Goal: Information Seeking & Learning: Check status

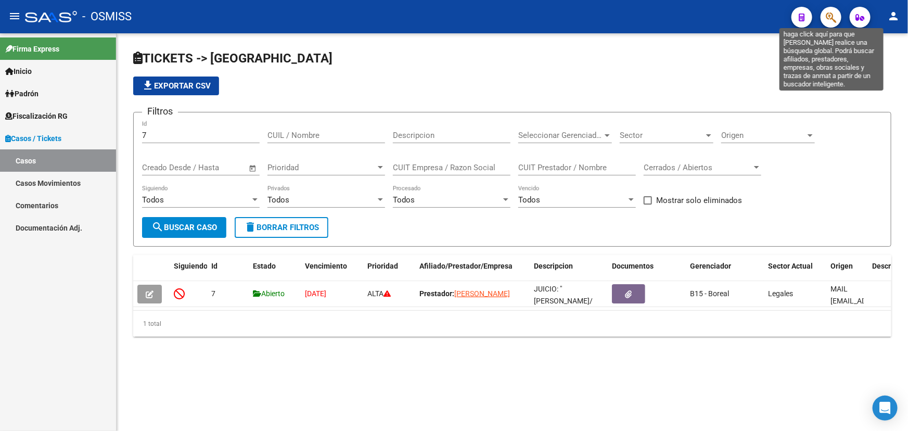
click at [827, 21] on icon "button" at bounding box center [831, 17] width 10 height 12
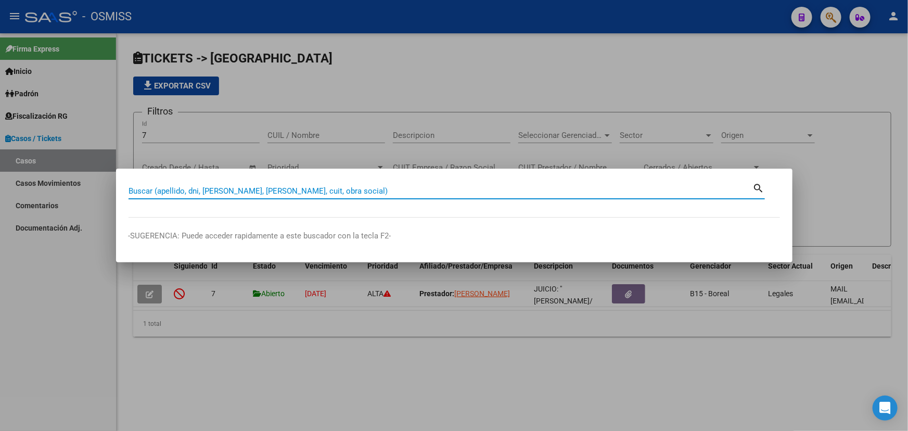
paste input "27-35902691"
type input "2735902691"
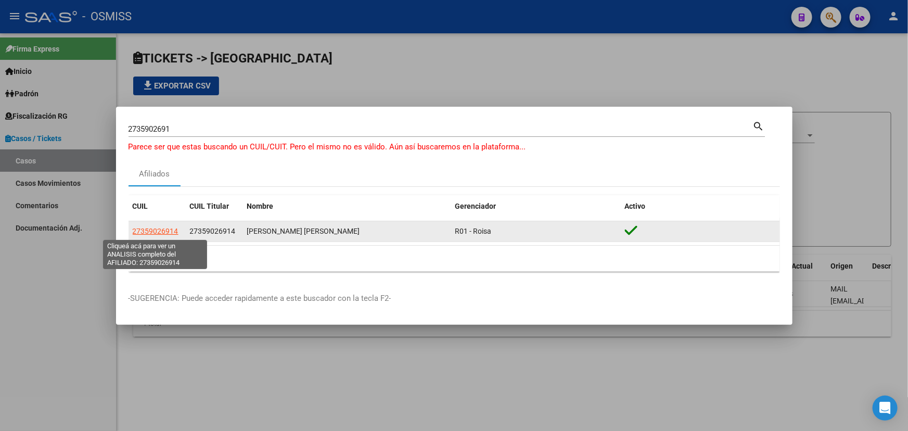
click at [156, 232] on span "27359026914" at bounding box center [156, 231] width 46 height 8
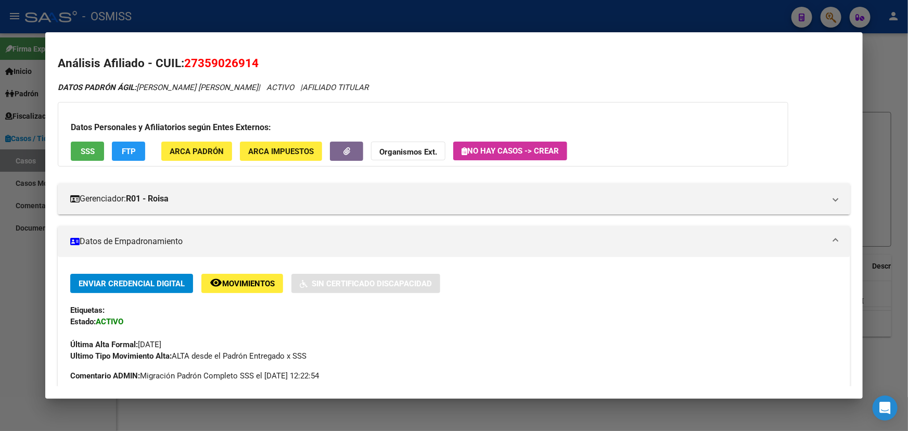
click at [410, 151] on strong "Organismos Ext." at bounding box center [409, 151] width 58 height 9
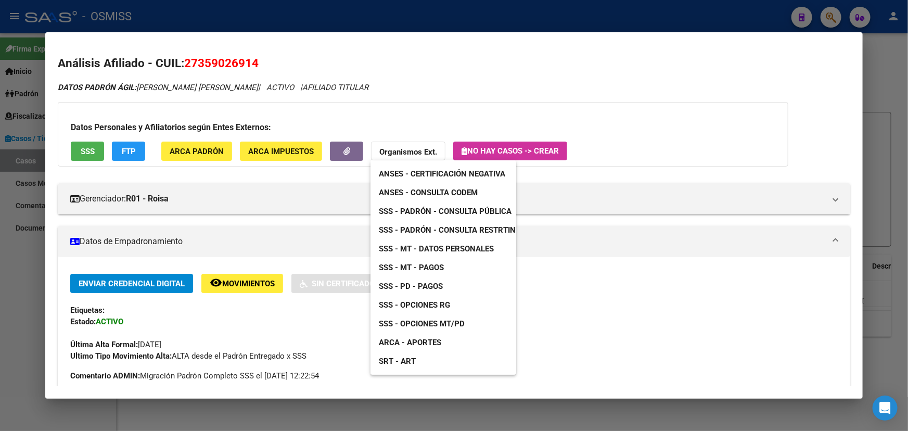
click at [430, 268] on span "SSS - MT - Pagos" at bounding box center [411, 267] width 65 height 9
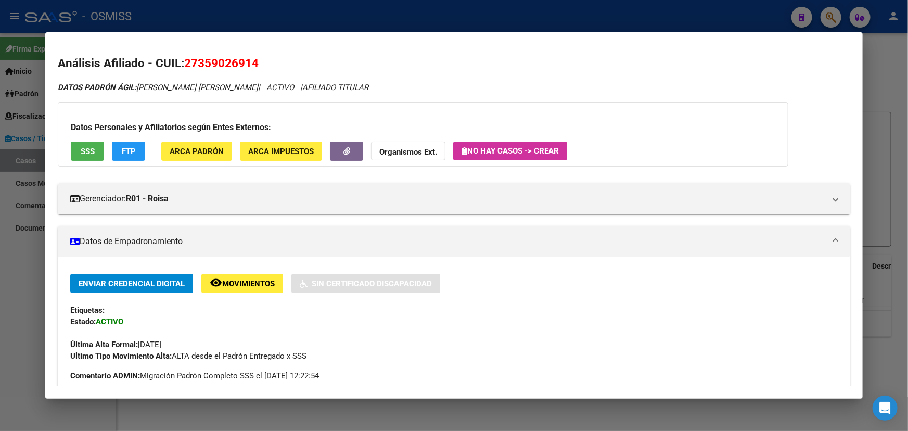
drag, startPoint x: 260, startPoint y: 64, endPoint x: 184, endPoint y: 62, distance: 76.0
click at [184, 62] on h2 "Análisis Afiliado - CUIL: 27359026914" at bounding box center [454, 64] width 793 height 18
copy span "27359026914"
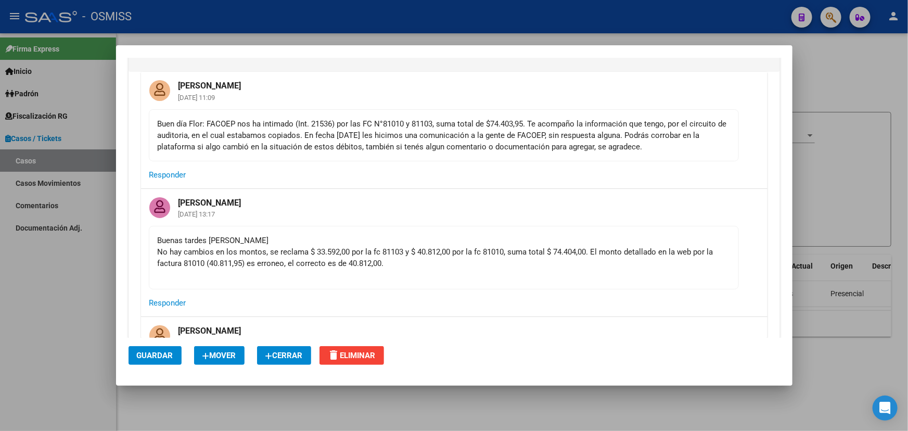
scroll to position [236, 0]
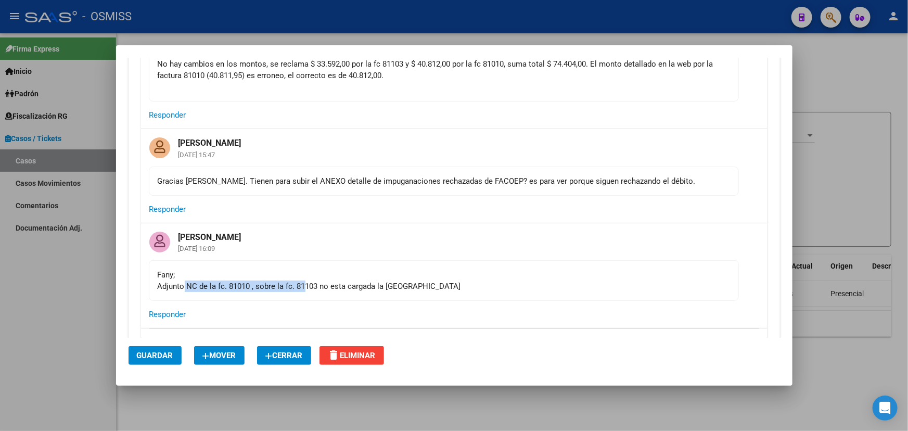
drag, startPoint x: 186, startPoint y: 285, endPoint x: 369, endPoint y: 284, distance: 182.7
click at [331, 285] on div "[PERSON_NAME]; Adjunto NC de la fc. 81010 , sobre la fc. 81103 no esta cargada …" at bounding box center [444, 280] width 573 height 23
drag, startPoint x: 369, startPoint y: 284, endPoint x: 458, endPoint y: 291, distance: 88.8
click at [375, 284] on div "[PERSON_NAME]; Adjunto NC de la fc. 81010 , sobre la fc. 81103 no esta cargada …" at bounding box center [444, 280] width 573 height 23
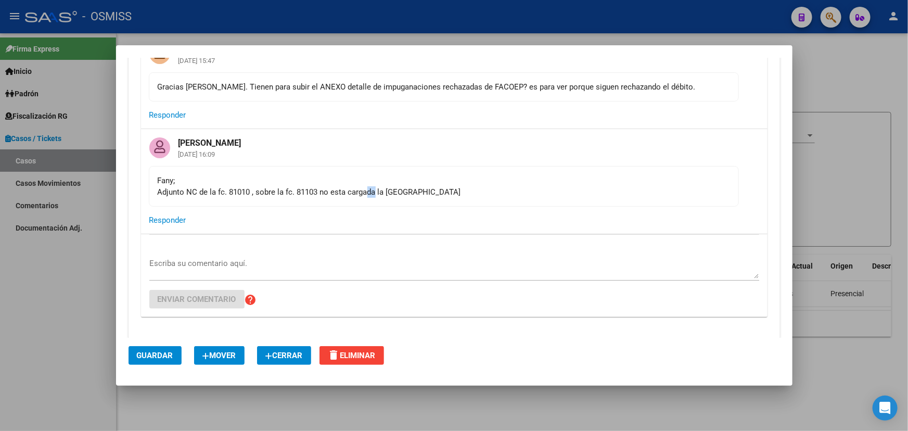
scroll to position [331, 0]
click at [197, 182] on div "Fany; Adjunto NC de la fc. 81010 , sobre la fc. 81103 no esta cargada la NC" at bounding box center [444, 185] width 573 height 23
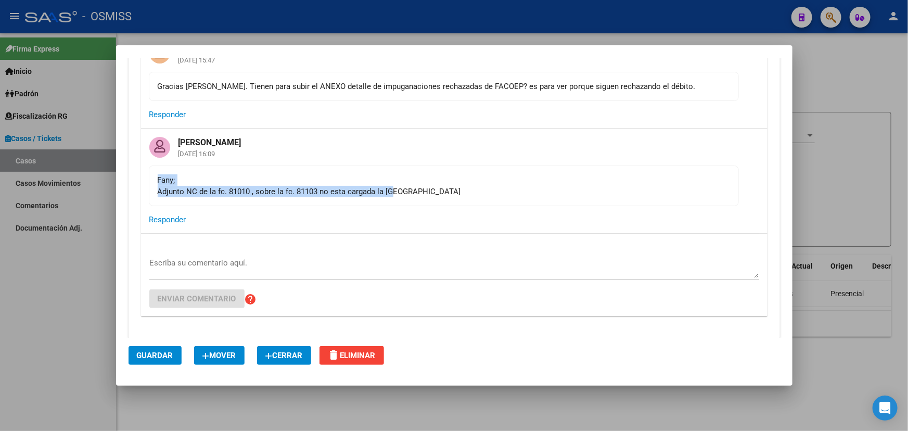
drag, startPoint x: 325, startPoint y: 185, endPoint x: 474, endPoint y: 189, distance: 149.5
click at [422, 185] on div "Fany; Adjunto NC de la fc. 81010 , sobre la fc. 81103 no esta cargada la NC" at bounding box center [444, 185] width 573 height 23
click at [508, 191] on div "Fany; Adjunto NC de la fc. 81010 , sobre la fc. 81103 no esta cargada la NC" at bounding box center [444, 185] width 573 height 23
drag, startPoint x: 178, startPoint y: 183, endPoint x: 258, endPoint y: 188, distance: 80.4
click at [256, 189] on div "Fany; Adjunto NC de la fc. 81010 , sobre la fc. 81103 no esta cargada la NC" at bounding box center [444, 185] width 573 height 23
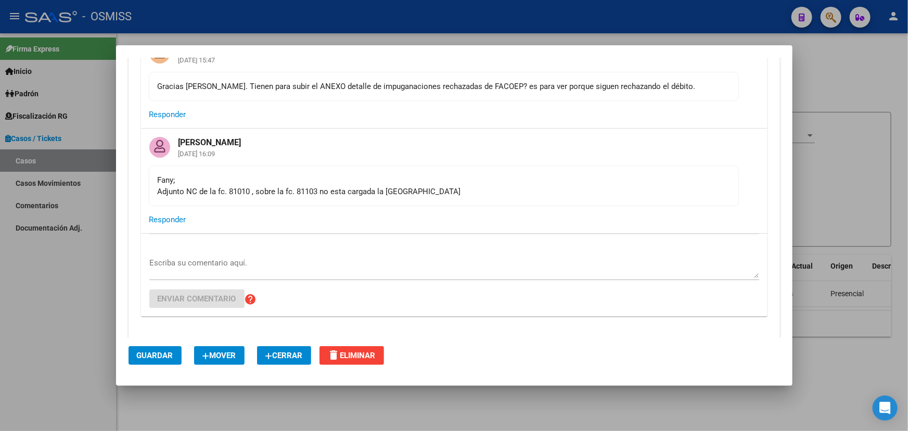
click at [280, 189] on div "Fany; Adjunto NC de la fc. 81010 , sobre la fc. 81103 no esta cargada la NC" at bounding box center [444, 185] width 573 height 23
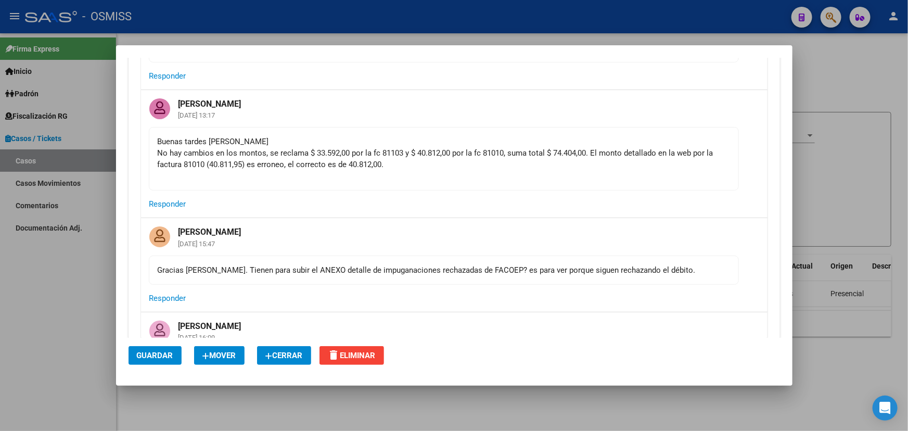
scroll to position [142, 0]
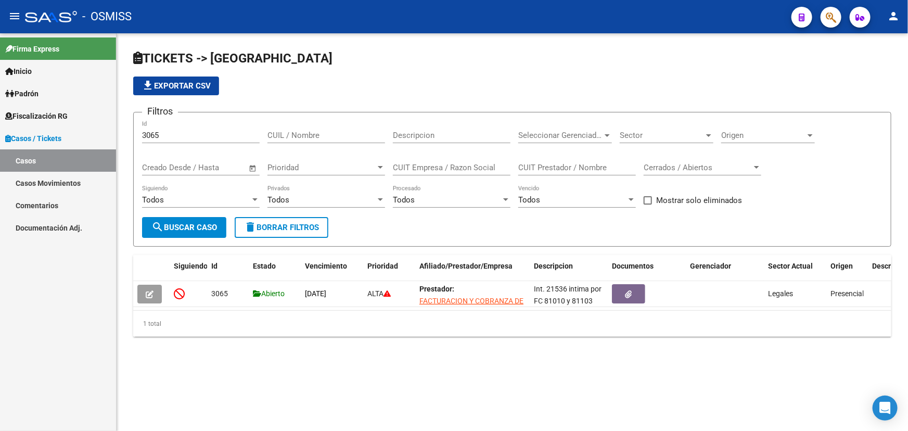
drag, startPoint x: 24, startPoint y: 203, endPoint x: 41, endPoint y: 219, distance: 22.5
click at [24, 203] on link "Comentarios" at bounding box center [58, 205] width 116 height 22
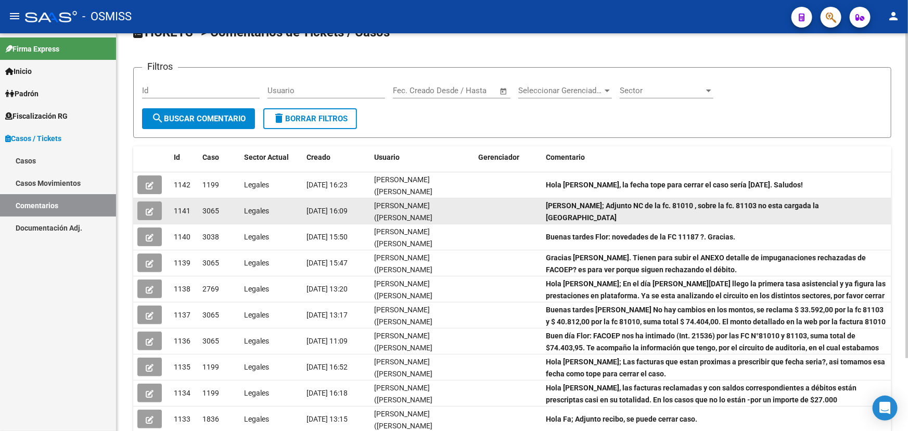
scroll to position [47, 0]
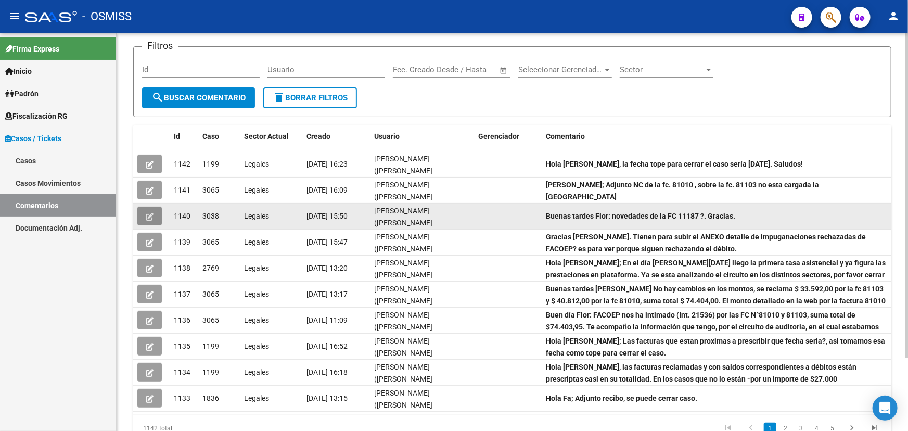
click at [150, 213] on icon "button" at bounding box center [150, 217] width 8 height 8
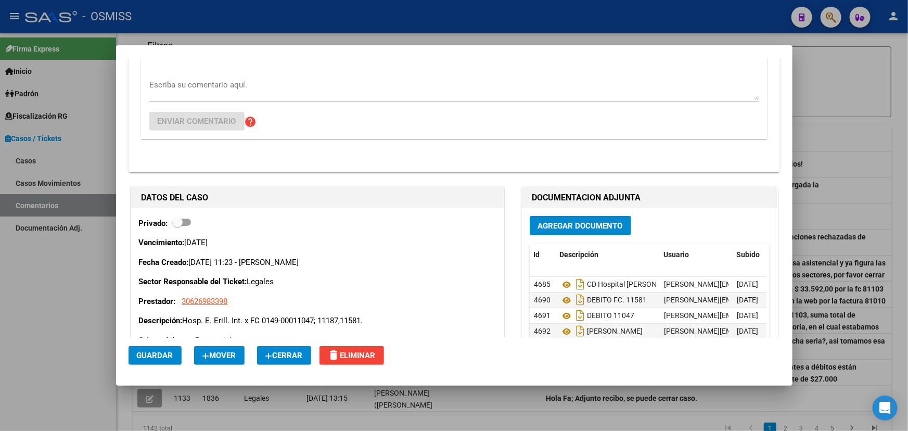
scroll to position [426, 0]
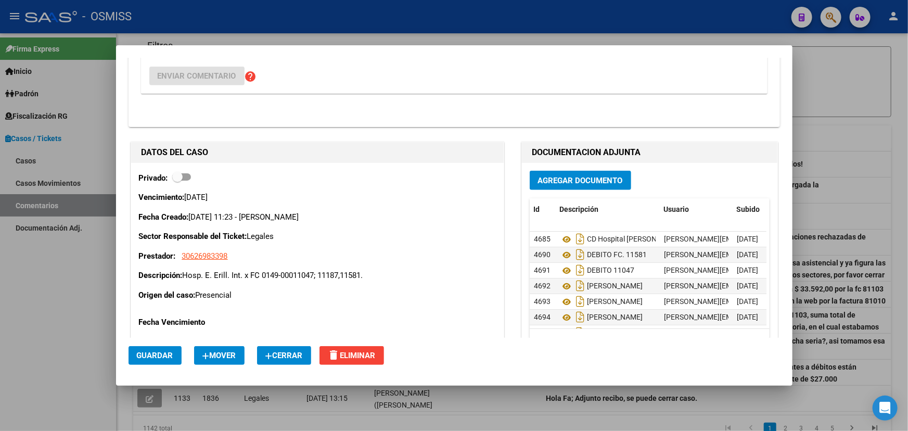
drag, startPoint x: 286, startPoint y: 281, endPoint x: 352, endPoint y: 282, distance: 65.6
click at [351, 282] on div "Vencimiento: 22/09/2025 Fecha Creado: 12/09/2025 11:23 - Bracho Fany Sector Res…" at bounding box center [317, 246] width 357 height 109
click at [360, 285] on div "Vencimiento: 22/09/2025 Fecha Creado: 12/09/2025 11:23 - Bracho Fany Sector Res…" at bounding box center [317, 246] width 357 height 109
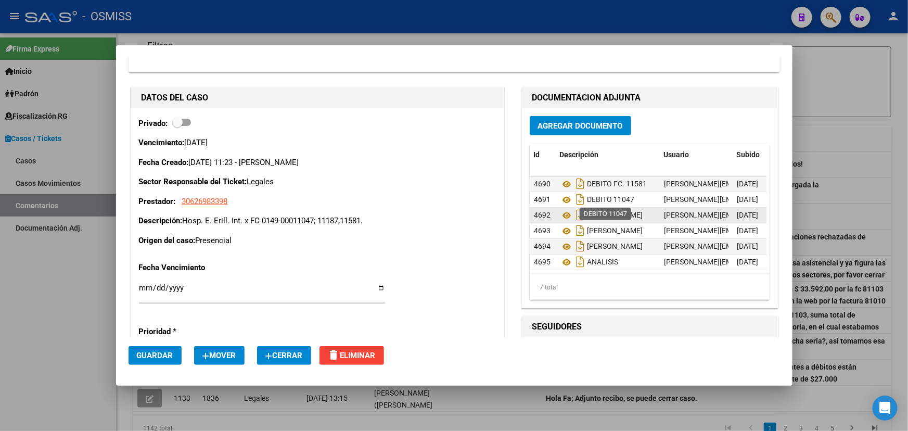
scroll to position [473, 0]
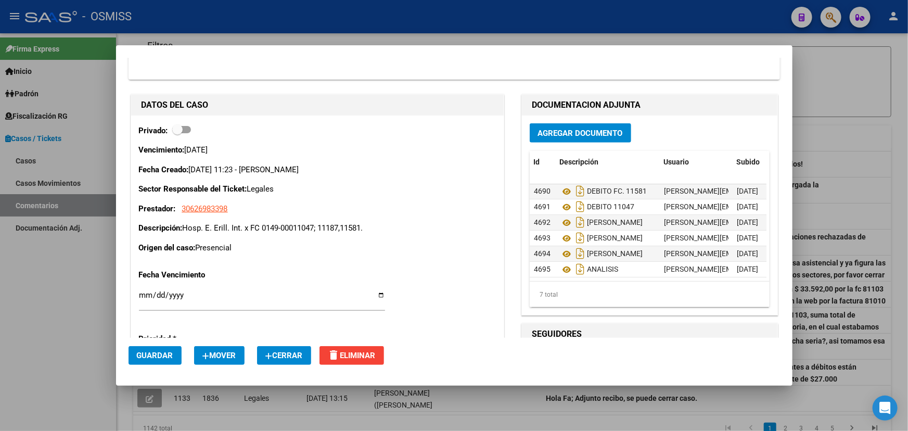
drag, startPoint x: 207, startPoint y: 233, endPoint x: 297, endPoint y: 234, distance: 90.1
click at [294, 234] on div "Vencimiento: 22/09/2025 Fecha Creado: 12/09/2025 11:23 - Bracho Fany Sector Res…" at bounding box center [317, 198] width 357 height 109
drag, startPoint x: 323, startPoint y: 244, endPoint x: 293, endPoint y: 254, distance: 31.6
click at [323, 244] on p "Origen del caso: Presencial" at bounding box center [317, 248] width 357 height 12
click at [278, 256] on div "Privado: Vencimiento: 22/09/2025 Fecha Creado: 12/09/2025 11:23 - Bracho Fany S…" at bounding box center [317, 304] width 373 height 376
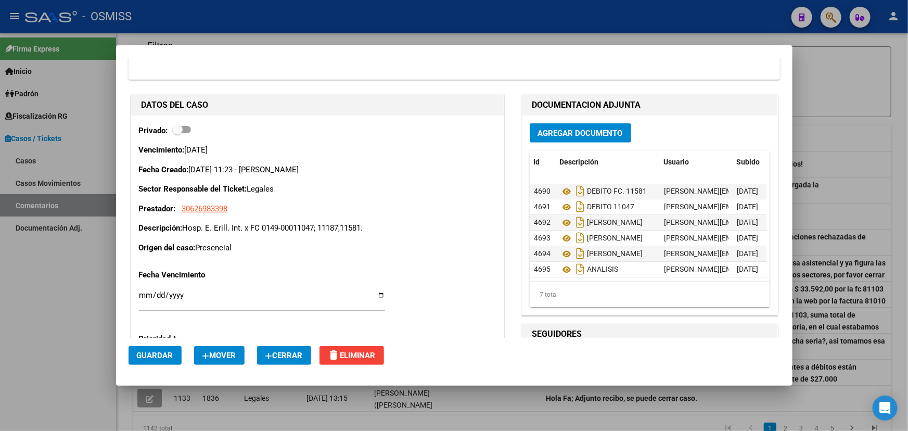
click at [389, 245] on p "Origen del caso: Presencial" at bounding box center [317, 248] width 357 height 12
click at [372, 255] on div "Privado: Vencimiento: 22/09/2025 Fecha Creado: 12/09/2025 11:23 - Bracho Fany S…" at bounding box center [317, 304] width 373 height 376
drag, startPoint x: 305, startPoint y: 229, endPoint x: 366, endPoint y: 229, distance: 60.9
click at [366, 229] on p "Descripción: Hosp. E. Erill. Int. x FC 0149-00011047; 11187,11581." at bounding box center [317, 228] width 357 height 12
click at [370, 230] on p "Descripción: Hosp. E. Erill. Int. x FC 0149-00011047; 11187,11581." at bounding box center [317, 228] width 357 height 12
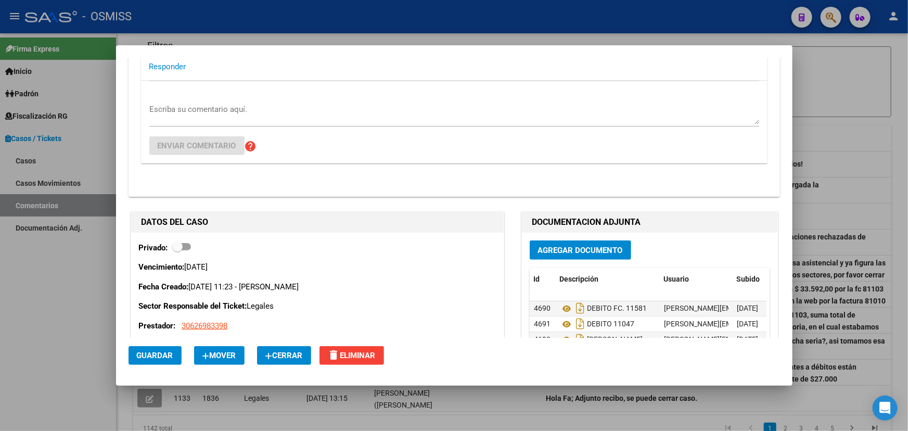
scroll to position [236, 0]
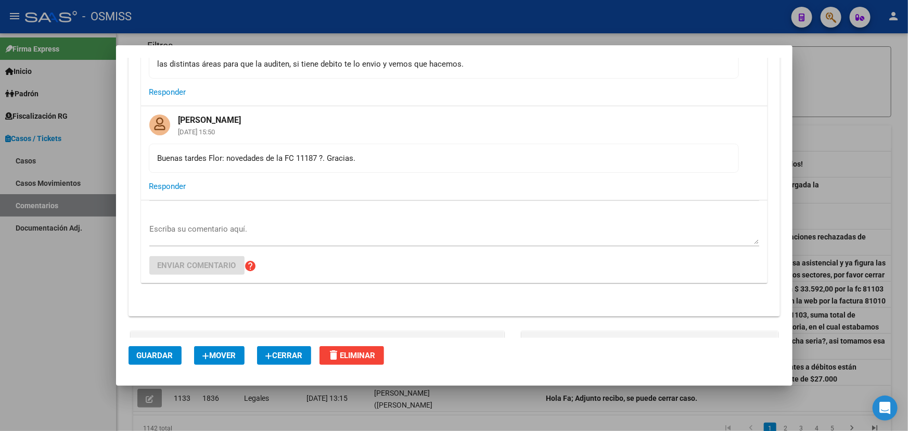
drag, startPoint x: 184, startPoint y: 152, endPoint x: 385, endPoint y: 157, distance: 200.5
click at [379, 156] on div "Buenas tardes Flor: novedades de la FC 11187 ?. Gracias." at bounding box center [444, 158] width 573 height 11
click at [385, 157] on div "Buenas tardes Flor: novedades de la FC 11187 ?. Gracias." at bounding box center [444, 158] width 573 height 11
drag, startPoint x: 321, startPoint y: 158, endPoint x: 384, endPoint y: 161, distance: 63.1
click at [384, 161] on div "Buenas tardes Flor: novedades de la FC 11187 ?. Gracias." at bounding box center [444, 158] width 573 height 11
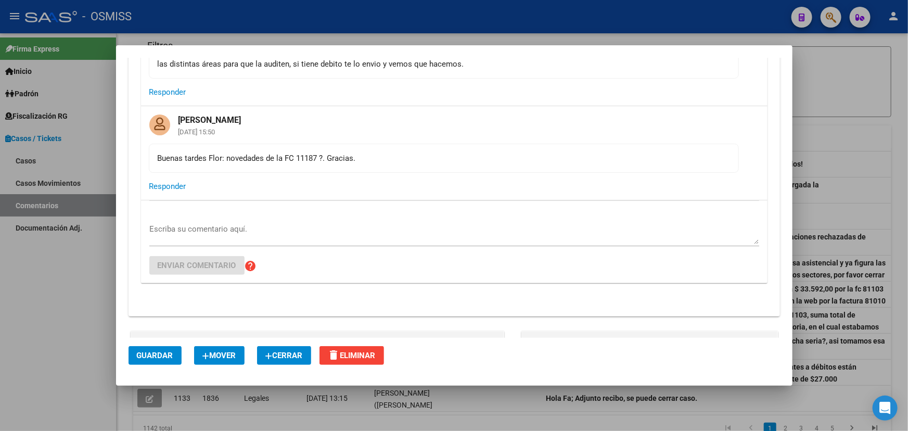
click at [384, 161] on div "Buenas tardes Flor: novedades de la FC 11187 ?. Gracias." at bounding box center [444, 158] width 573 height 11
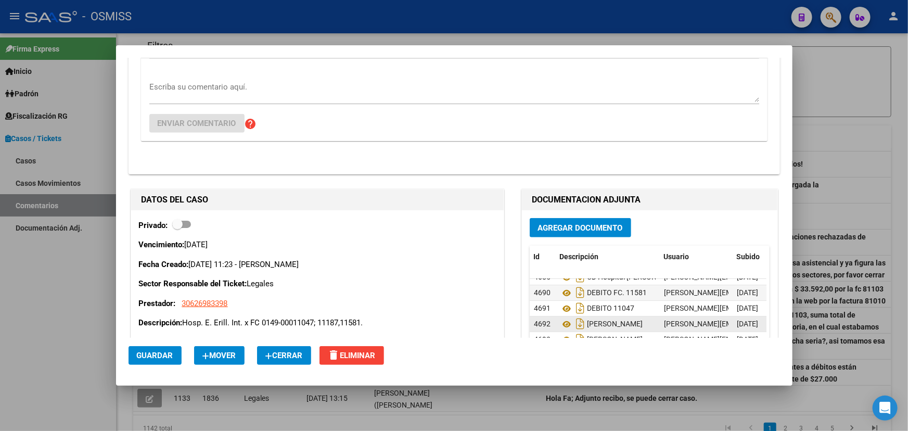
scroll to position [0, 0]
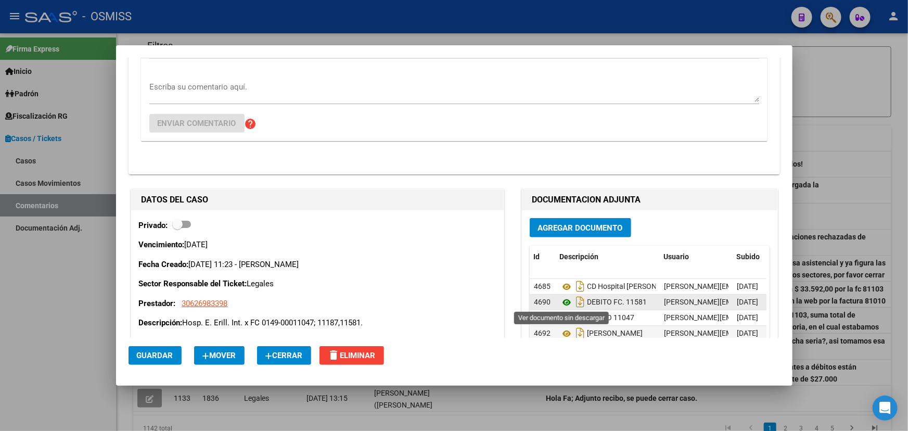
click at [560, 303] on icon at bounding box center [567, 302] width 14 height 12
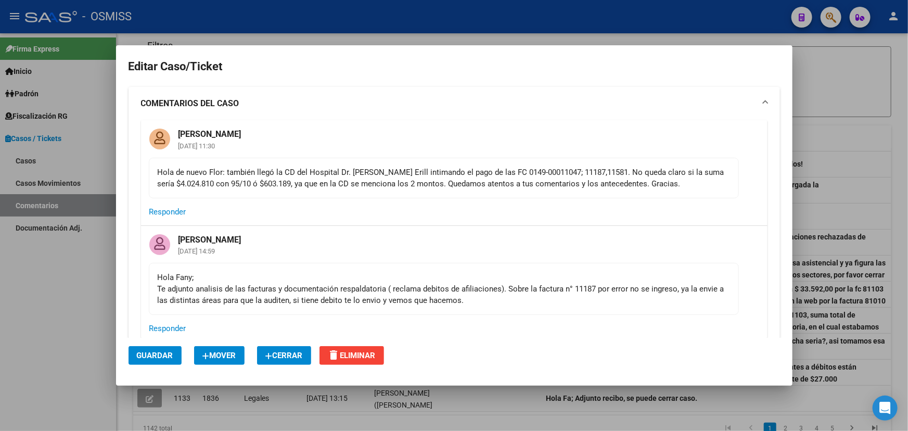
drag, startPoint x: 482, startPoint y: 173, endPoint x: 609, endPoint y: 169, distance: 127.1
click at [609, 169] on div "Hola de nuevo Flor: también llegó la CD del Hospital Dr. Enrique F. F. Erill in…" at bounding box center [444, 178] width 573 height 23
copy div "las FC 0149-00011047; 11187,11581"
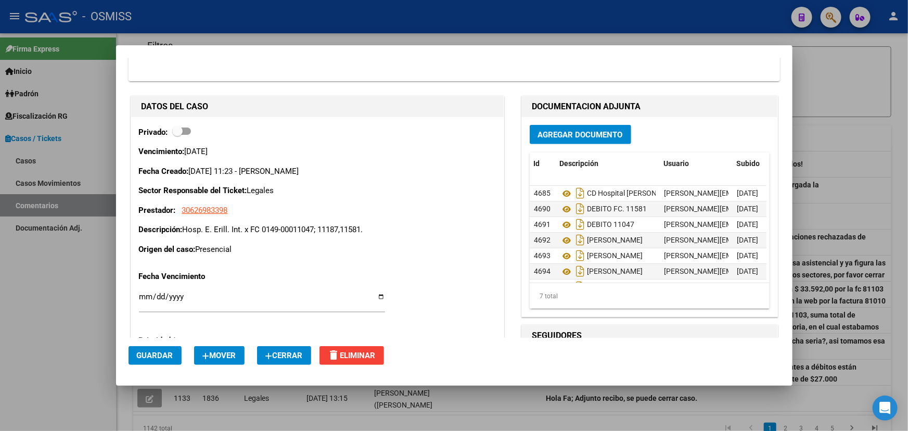
scroll to position [473, 0]
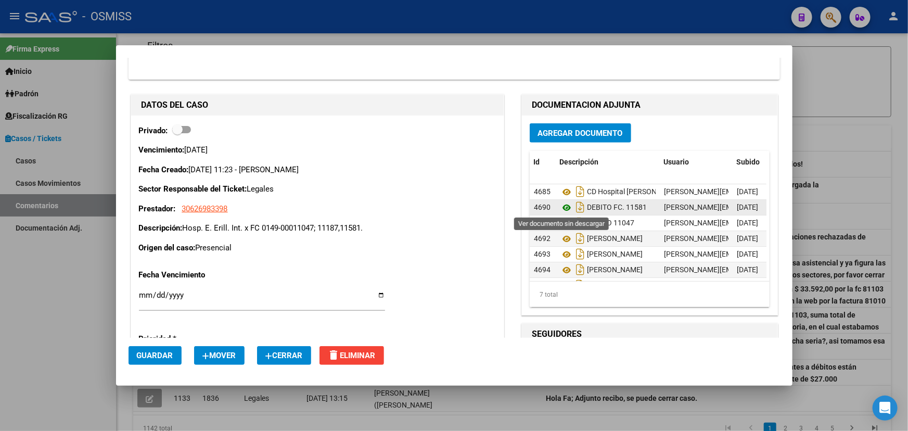
click at [562, 210] on icon at bounding box center [567, 207] width 14 height 12
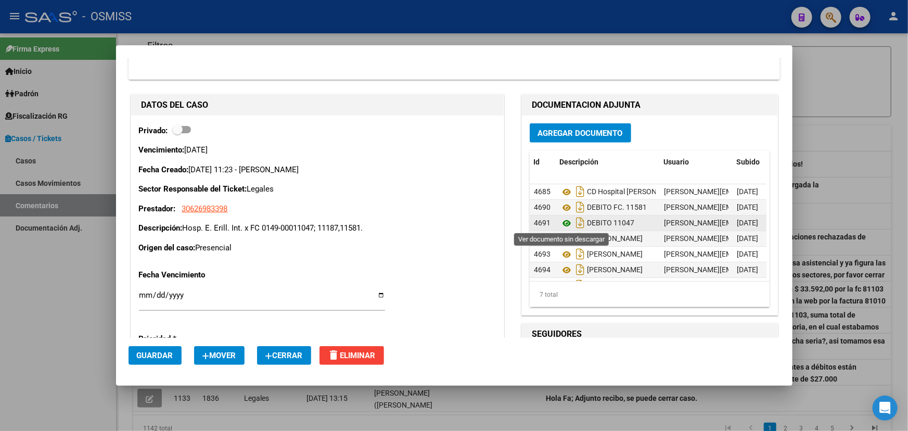
click at [562, 223] on icon at bounding box center [567, 223] width 14 height 12
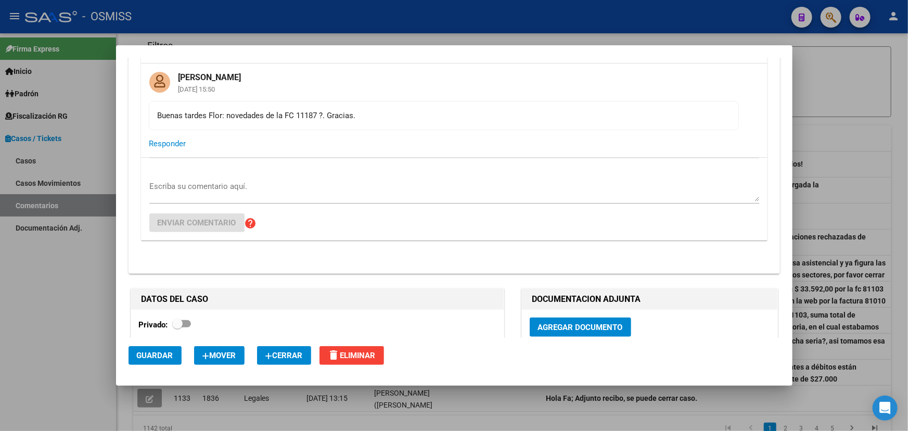
scroll to position [142, 0]
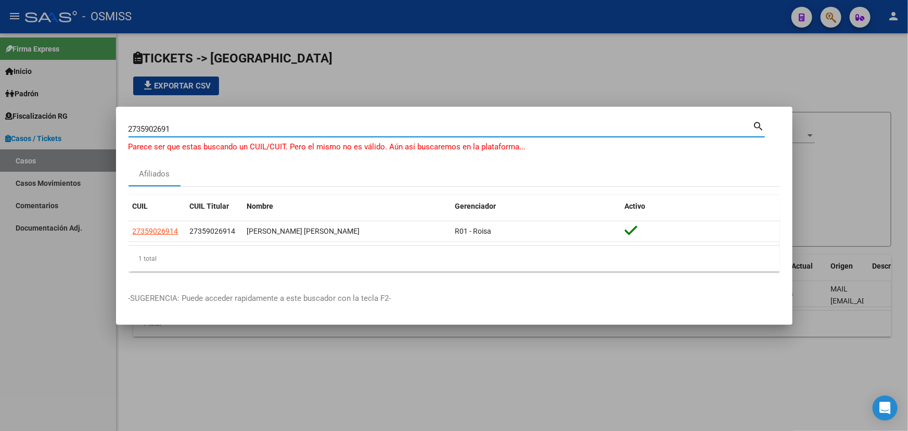
drag, startPoint x: 197, startPoint y: 125, endPoint x: 20, endPoint y: 130, distance: 177.1
click at [20, 130] on div "2735902691 [PERSON_NAME] (apellido, dni, [PERSON_NAME], [PERSON_NAME], cuit, ob…" at bounding box center [454, 215] width 908 height 431
paste input "27-95010657-9"
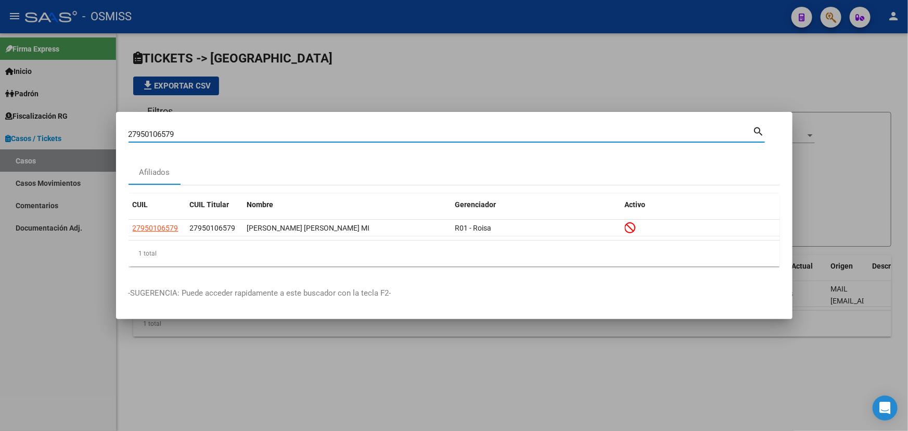
drag, startPoint x: 219, startPoint y: 141, endPoint x: 56, endPoint y: 141, distance: 162.4
click at [52, 141] on div "27950106579 Buscar (apellido, dni, cuil, nro traspaso, cuit, obra social) searc…" at bounding box center [454, 215] width 908 height 431
paste input "2873328"
type input "22873328"
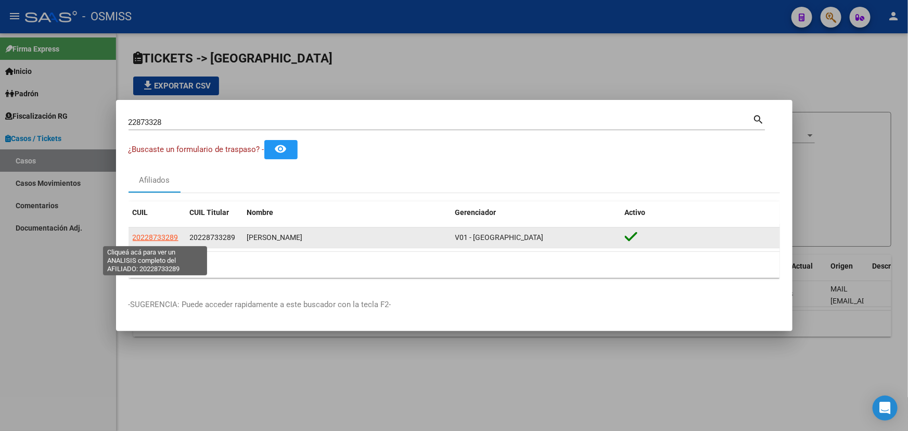
click at [144, 236] on span "20228733289" at bounding box center [156, 237] width 46 height 8
type textarea "20228733289"
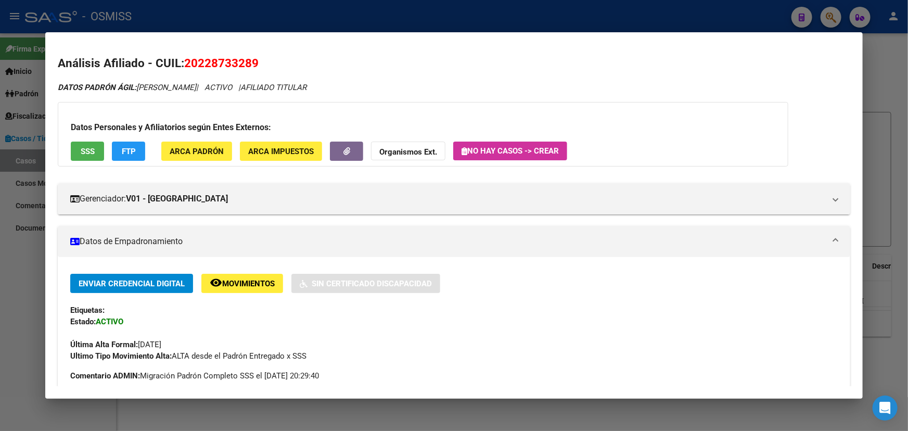
drag, startPoint x: 257, startPoint y: 64, endPoint x: 186, endPoint y: 64, distance: 71.3
click at [186, 64] on h2 "Análisis Afiliado - CUIL: 20228733289" at bounding box center [454, 64] width 793 height 18
copy span "20228733289"
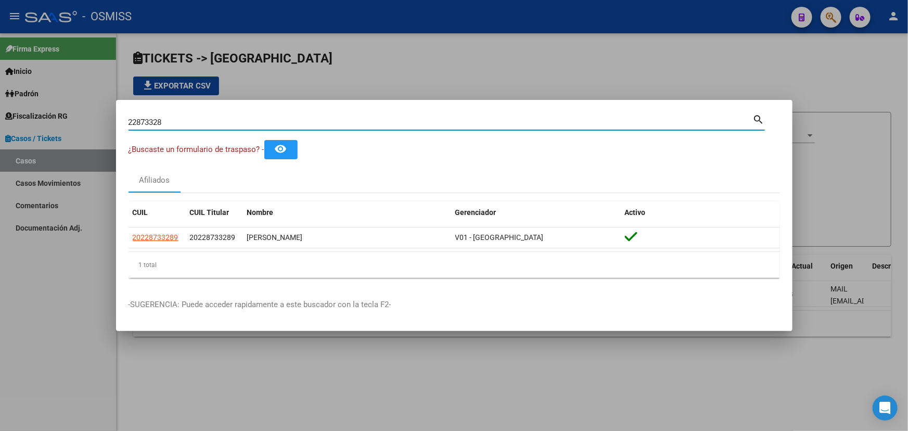
drag, startPoint x: 217, startPoint y: 120, endPoint x: 84, endPoint y: 127, distance: 132.9
click at [87, 126] on div "22873328 Buscar (apellido, dni, cuil, nro traspaso, cuit, obra social) search ¿…" at bounding box center [454, 215] width 908 height 431
paste input "27359026914"
type input "27359026914"
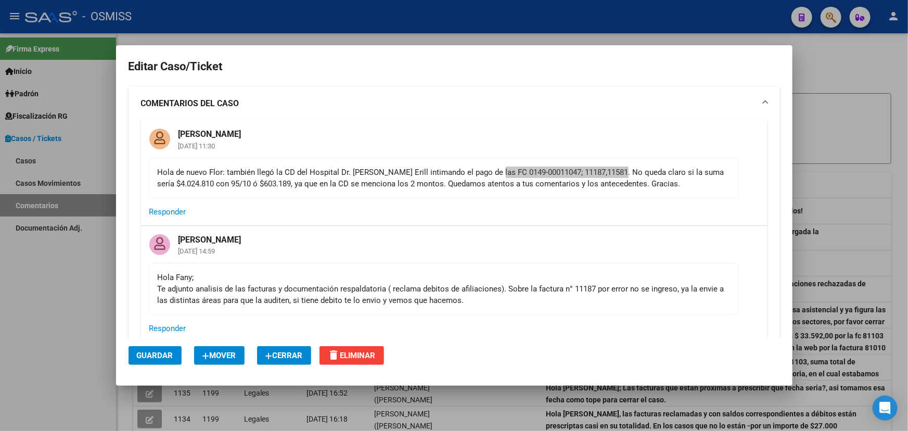
scroll to position [142, 0]
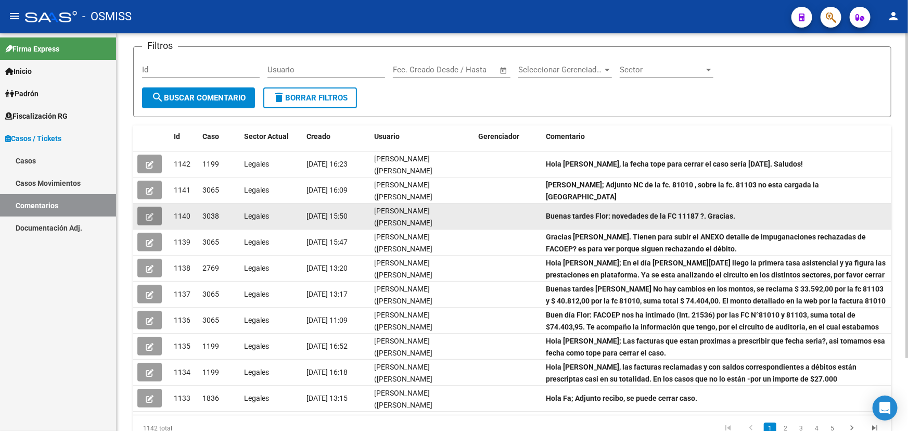
click at [157, 216] on button "button" at bounding box center [149, 216] width 24 height 19
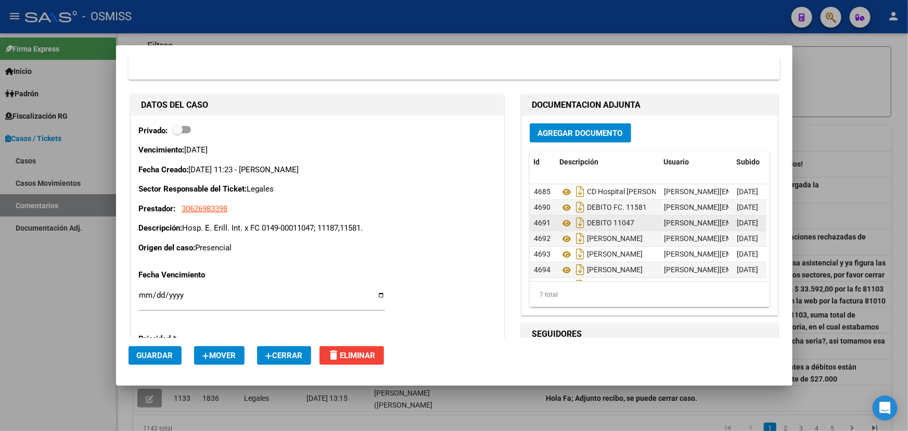
scroll to position [22, 0]
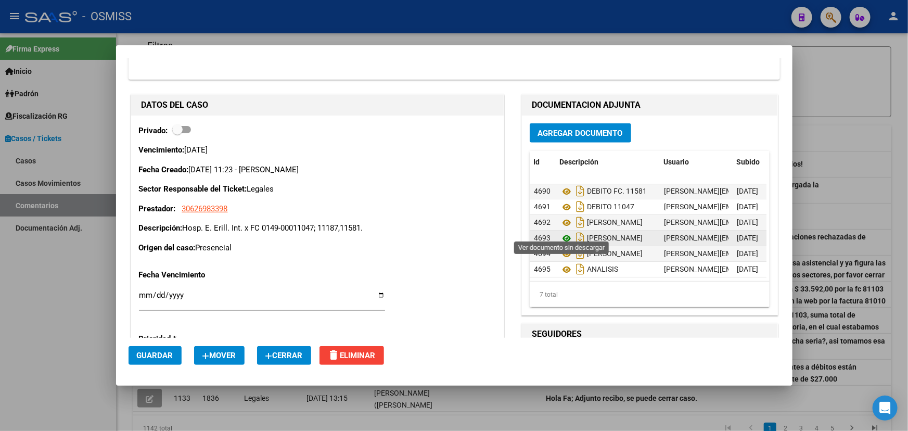
click at [562, 232] on icon at bounding box center [567, 238] width 14 height 12
